Goal: Task Accomplishment & Management: Manage account settings

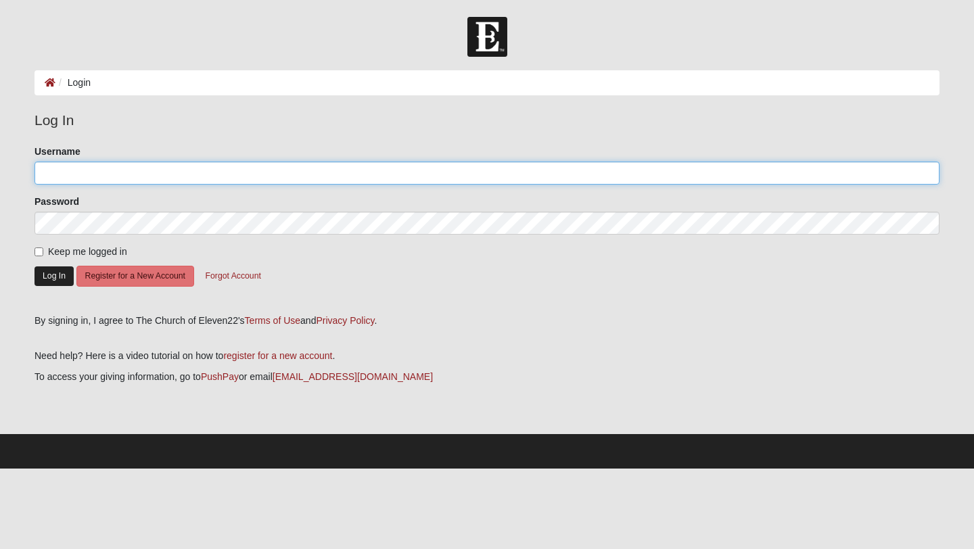
type input "laceyherrin"
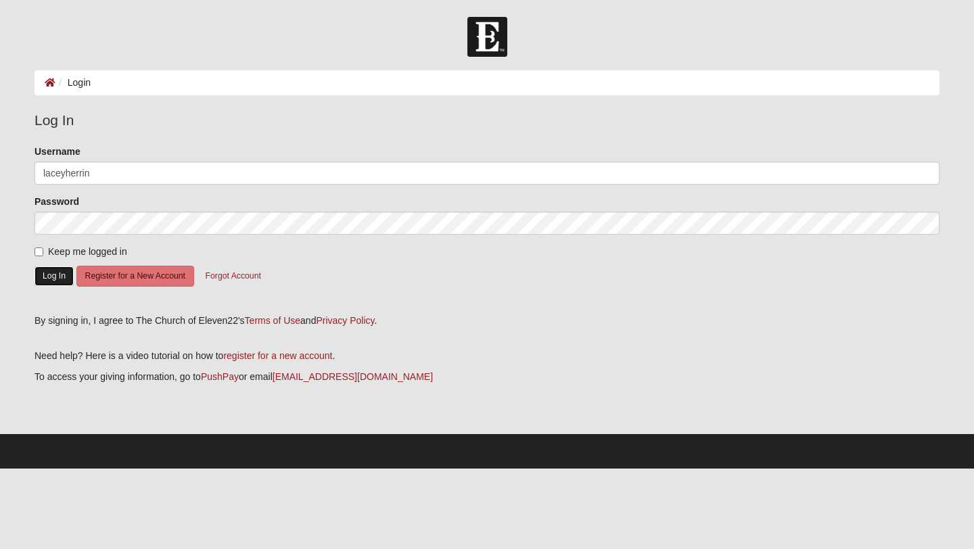
click at [55, 281] on button "Log In" at bounding box center [53, 276] width 39 height 20
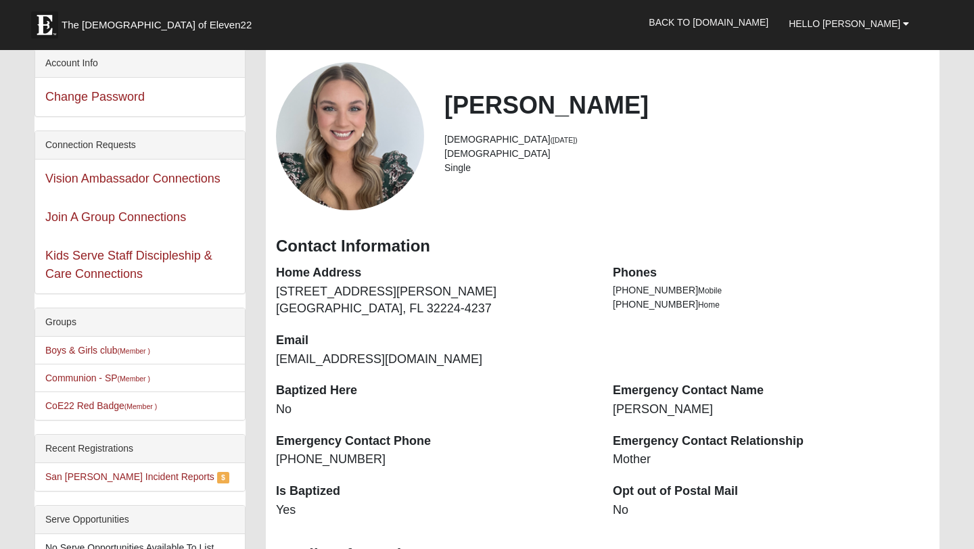
scroll to position [3, 0]
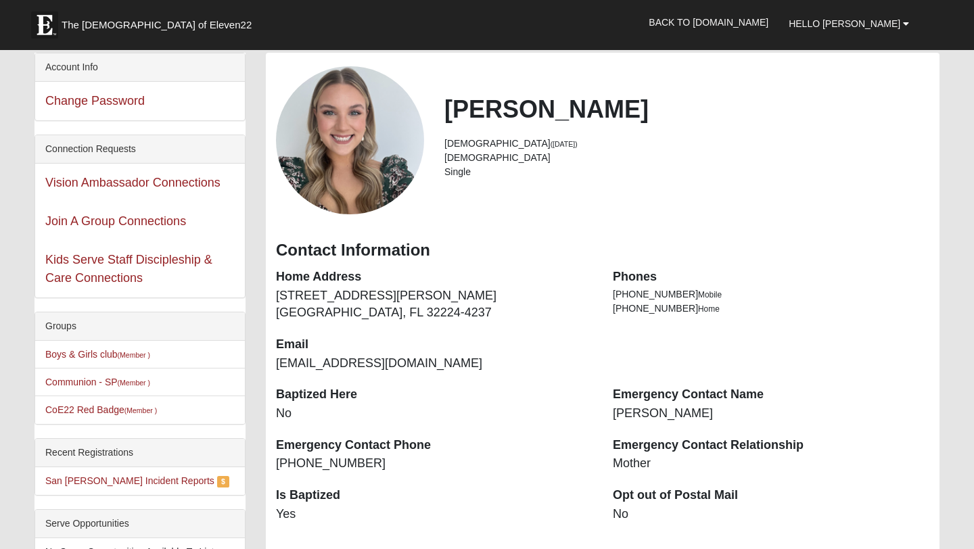
click at [323, 281] on dt "Home Address" at bounding box center [434, 277] width 316 height 18
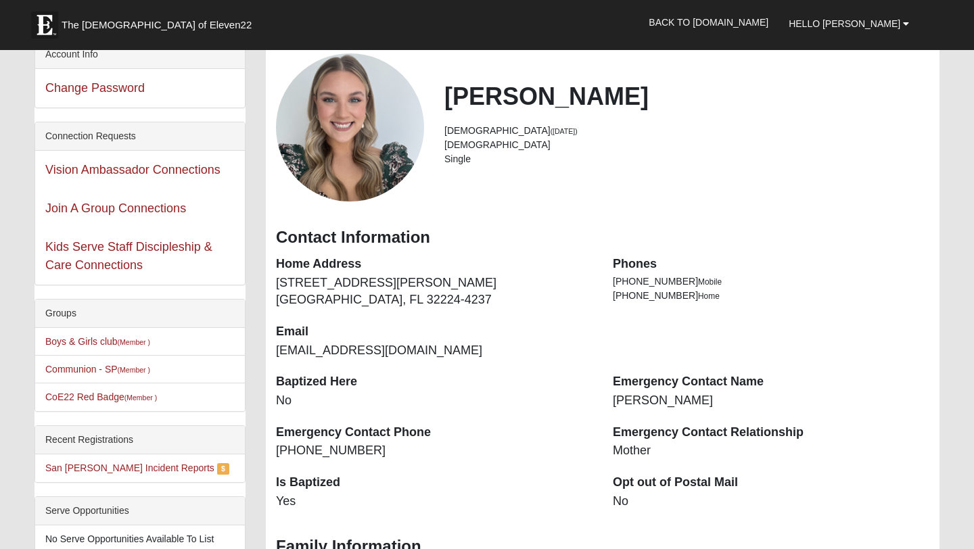
scroll to position [16, 0]
click at [468, 131] on li "[DEMOGRAPHIC_DATA] ([DATE])" at bounding box center [686, 131] width 485 height 14
click at [336, 266] on dt "Home Address" at bounding box center [434, 265] width 316 height 18
click at [306, 312] on div "Home Address [STREET_ADDRESS][PERSON_NAME] Email [EMAIL_ADDRESS][DOMAIN_NAME]" at bounding box center [434, 315] width 337 height 118
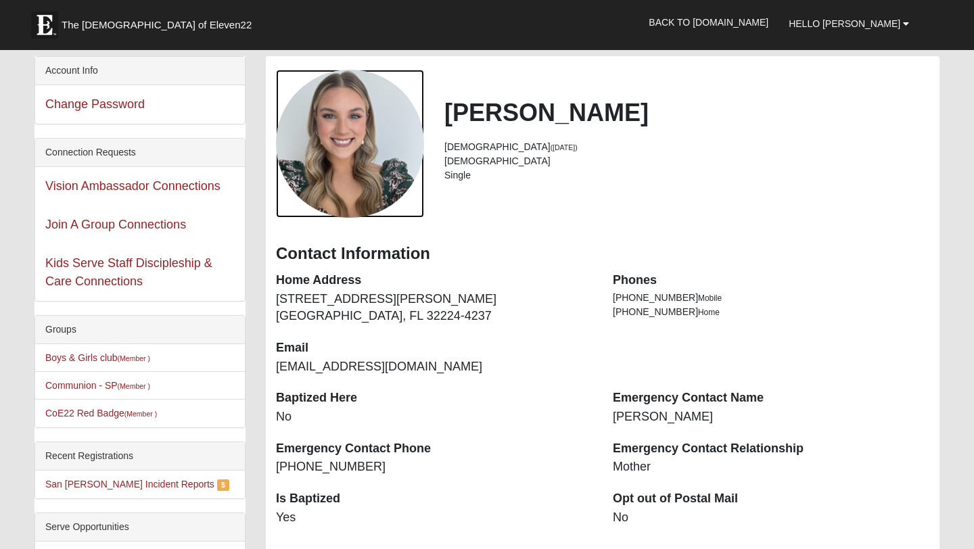
click at [401, 128] on div "View Fullsize Photo" at bounding box center [350, 144] width 148 height 148
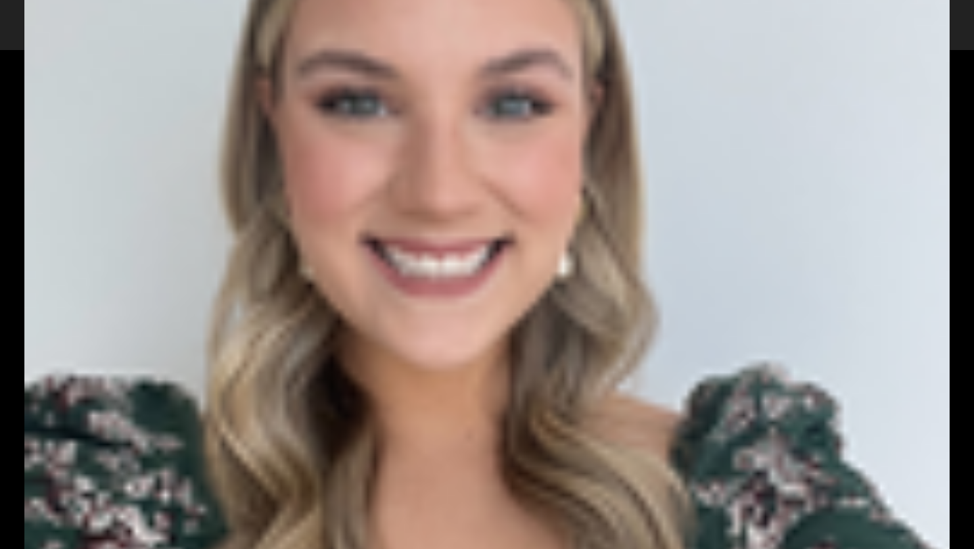
click at [577, 172] on div "View Fullsize Photo" at bounding box center [486, 274] width 925 height 925
